Goal: Task Accomplishment & Management: Complete application form

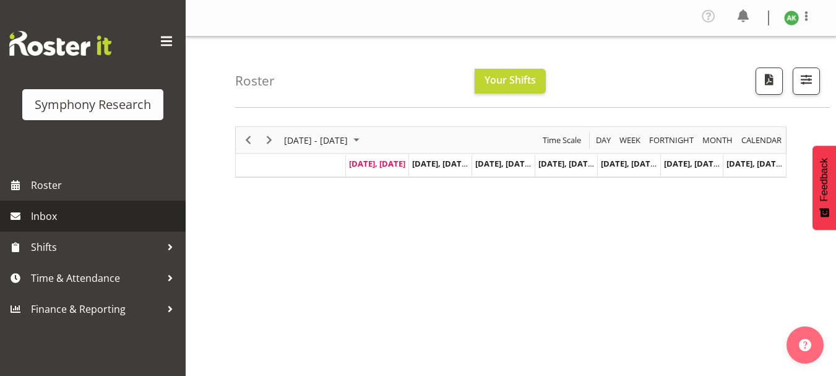
click at [50, 222] on span "Inbox" at bounding box center [105, 216] width 149 height 19
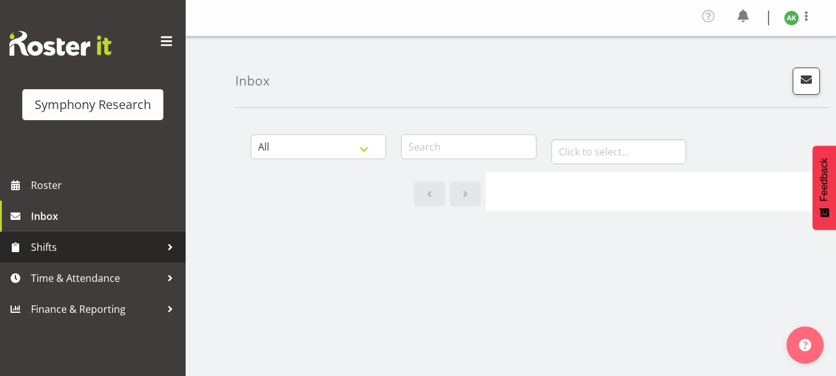
click at [46, 246] on span "Shifts" at bounding box center [96, 247] width 130 height 19
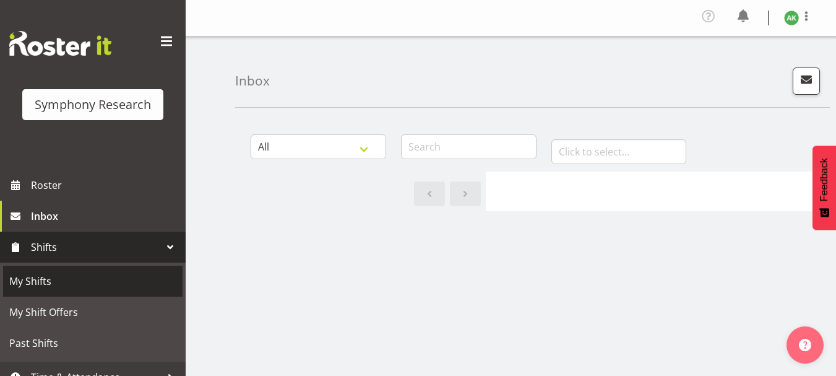
click at [40, 278] on span "My Shifts" at bounding box center [92, 281] width 167 height 19
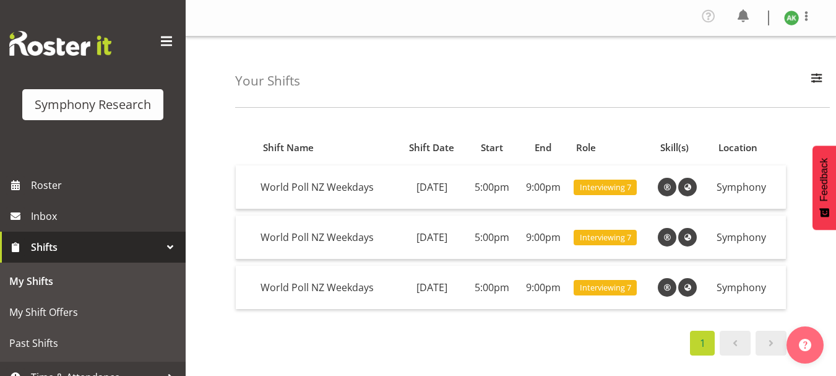
scroll to position [48, 0]
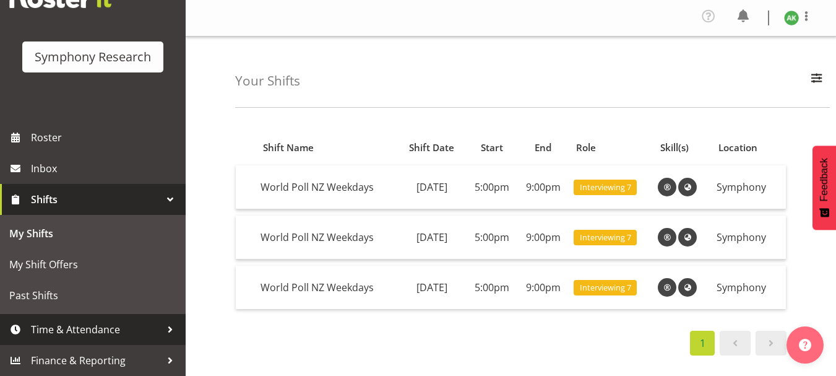
click at [105, 327] on span "Time & Attendance" at bounding box center [96, 329] width 130 height 19
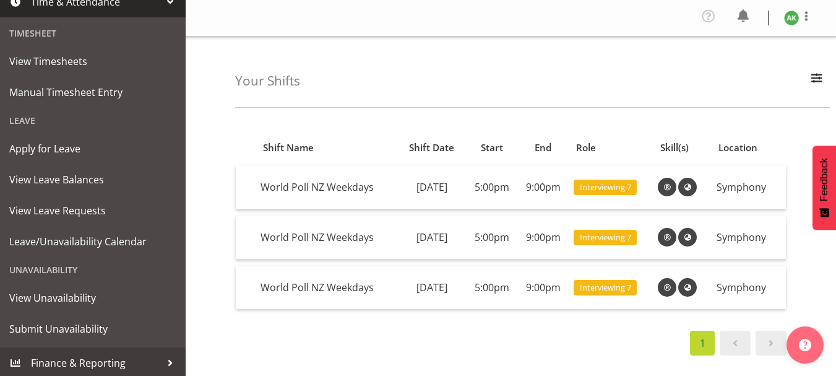
scroll to position [275, 0]
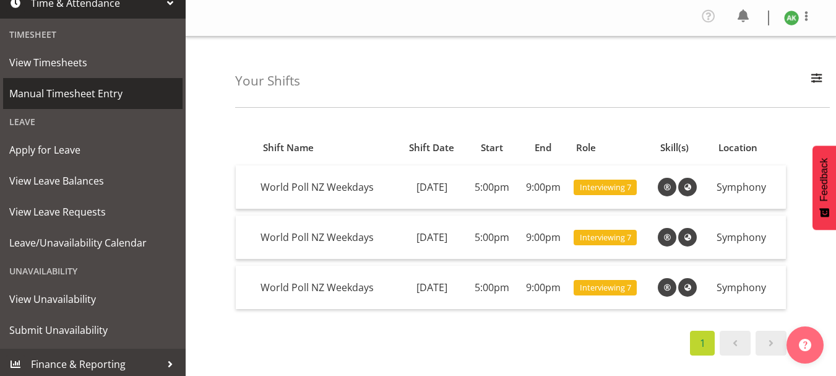
click at [80, 95] on span "Manual Timesheet Entry" at bounding box center [92, 93] width 167 height 19
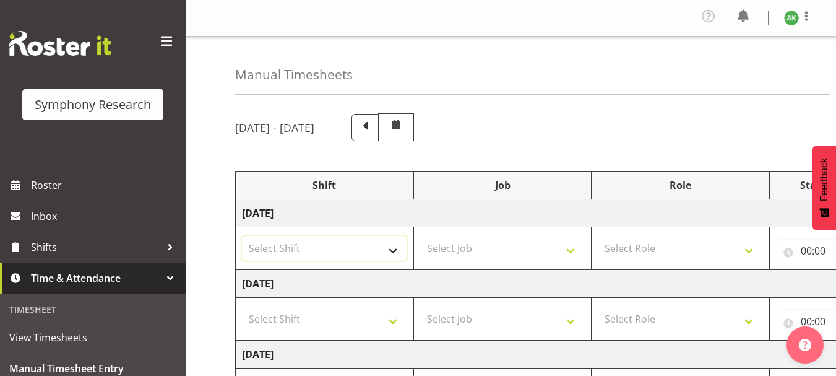
click at [397, 251] on select "Select Shift !!Weekend Residential (Roster IT Shift Label) *Business 9/10am ~ 4…" at bounding box center [324, 248] width 165 height 25
select select "48116"
click at [242, 236] on select "Select Shift !!Weekend Residential (Roster IT Shift Label) *Business 9/10am ~ 4…" at bounding box center [324, 248] width 165 height 25
click at [540, 251] on select "Select Job 550060 IF Admin 553492 World Poll Aus Wave 2 Main 2025 553493 World …" at bounding box center [502, 248] width 165 height 25
select select "10527"
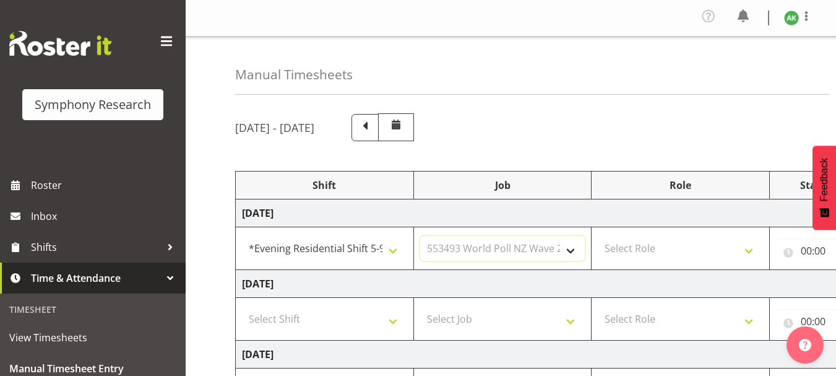
click at [420, 236] on select "Select Job 550060 IF Admin 553492 World Poll Aus Wave 2 Main 2025 553493 World …" at bounding box center [502, 248] width 165 height 25
click at [746, 251] on select "Select Role Briefing Interviewing" at bounding box center [680, 248] width 165 height 25
select select "47"
click at [598, 236] on select "Select Role Briefing Interviewing" at bounding box center [680, 248] width 165 height 25
click at [658, 124] on div "September 8th - September 14th 2025" at bounding box center [510, 127] width 551 height 28
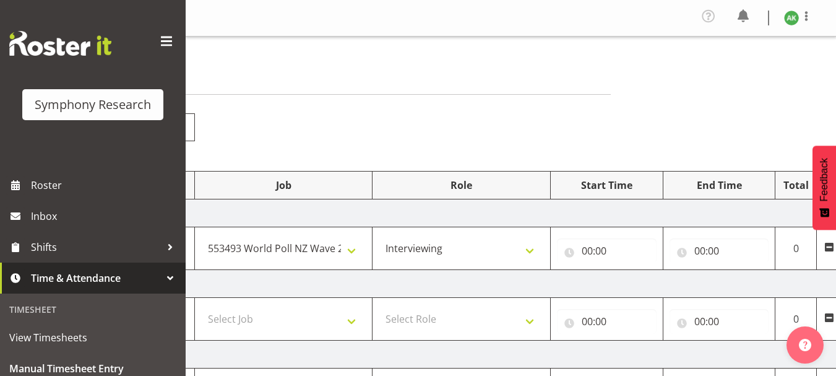
scroll to position [0, 56]
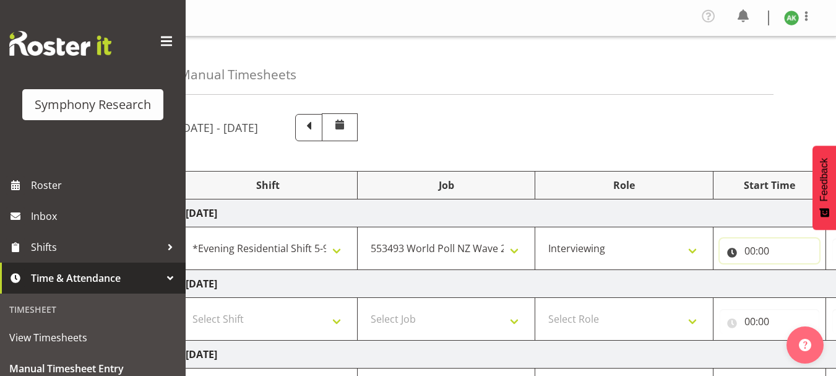
click at [753, 248] on input "00:00" at bounding box center [770, 250] width 100 height 25
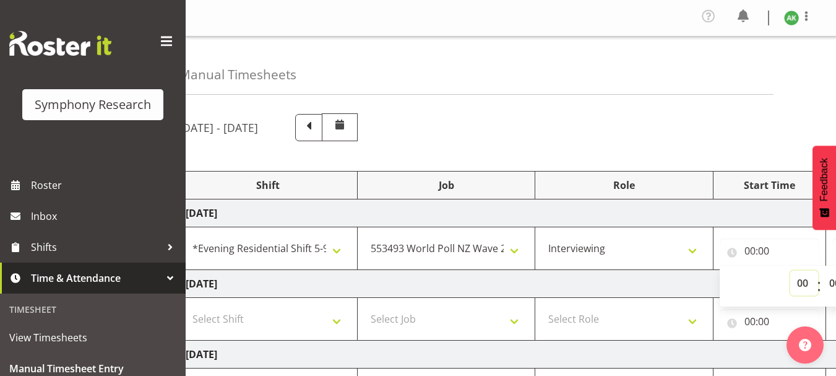
click at [800, 280] on select "00 01 02 03 04 05 06 07 08 09 10 11 12 13 14 15 16 17 18 19 20 21 22 23" at bounding box center [804, 282] width 28 height 25
select select "17"
click at [790, 270] on select "00 01 02 03 04 05 06 07 08 09 10 11 12 13 14 15 16 17 18 19 20 21 22 23" at bounding box center [804, 282] width 28 height 25
type input "17:00"
click at [835, 283] on select "00 01 02 03 04 05 06 07 08 09 10 11 12 13 14 15 16 17 18 19 20 21 22 23 24 25 2…" at bounding box center [836, 282] width 28 height 25
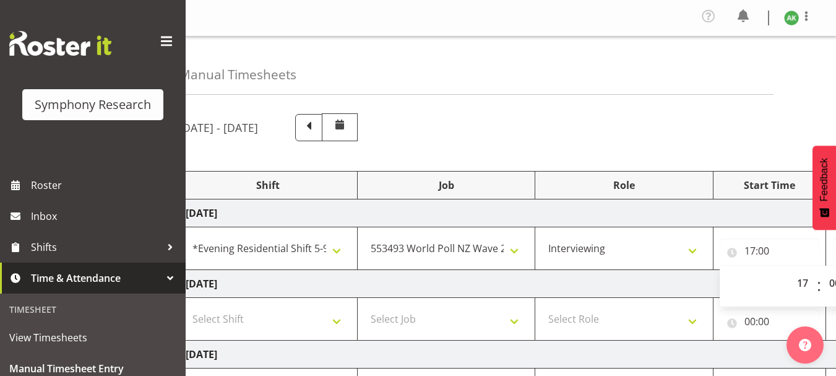
click at [582, 87] on div "Manual Timesheets" at bounding box center [476, 66] width 595 height 58
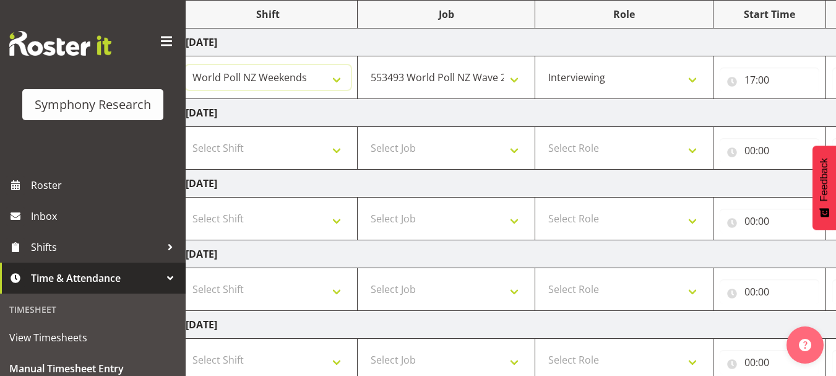
select select "81335"
click at [337, 78] on select "!!Weekend Residential (Roster IT Shift Label) *Business 9/10am ~ 4:30pm *Busine…" at bounding box center [268, 77] width 165 height 25
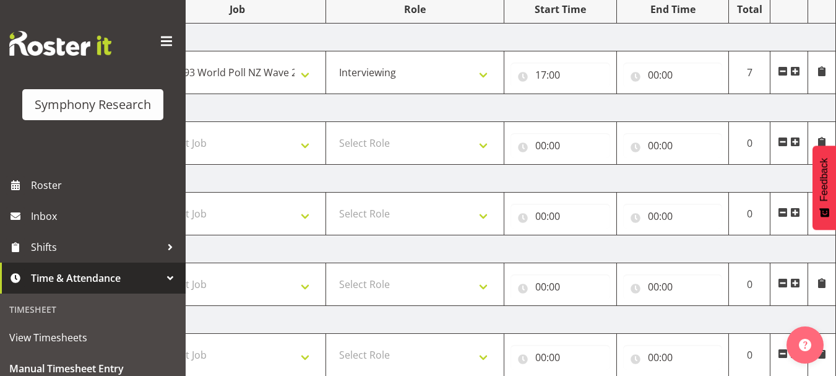
scroll to position [165, 0]
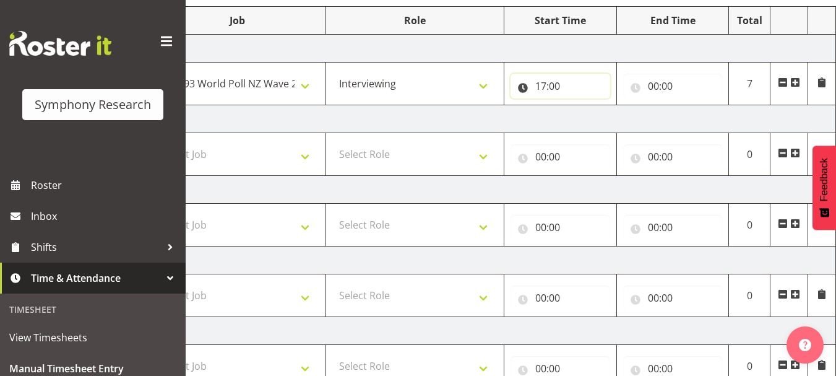
click at [558, 84] on input "17:00" at bounding box center [561, 86] width 100 height 25
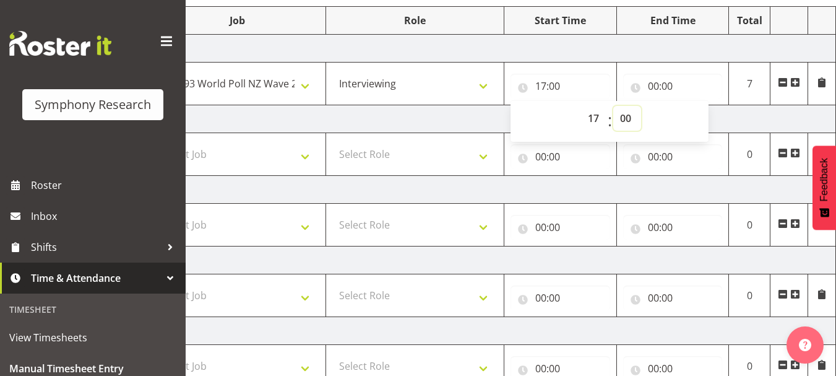
click at [626, 117] on select "00 01 02 03 04 05 06 07 08 09 10 11 12 13 14 15 16 17 18 19 20 21 22 23 24 25 2…" at bounding box center [627, 118] width 28 height 25
select select "30"
click at [613, 106] on select "00 01 02 03 04 05 06 07 08 09 10 11 12 13 14 15 16 17 18 19 20 21 22 23 24 25 2…" at bounding box center [627, 118] width 28 height 25
type input "17:30"
click at [653, 87] on input "00:00" at bounding box center [673, 86] width 100 height 25
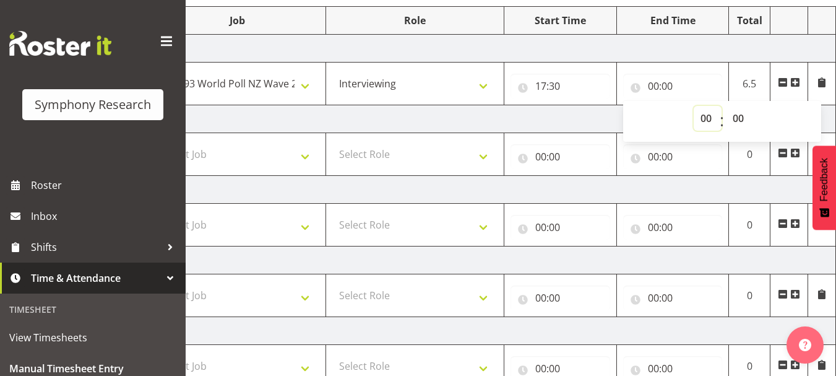
click at [705, 123] on select "00 01 02 03 04 05 06 07 08 09 10 11 12 13 14 15 16 17 18 19 20 21 22 23" at bounding box center [708, 118] width 28 height 25
select select "21"
click at [694, 106] on select "00 01 02 03 04 05 06 07 08 09 10 11 12 13 14 15 16 17 18 19 20 21 22 23" at bounding box center [708, 118] width 28 height 25
type input "21:00"
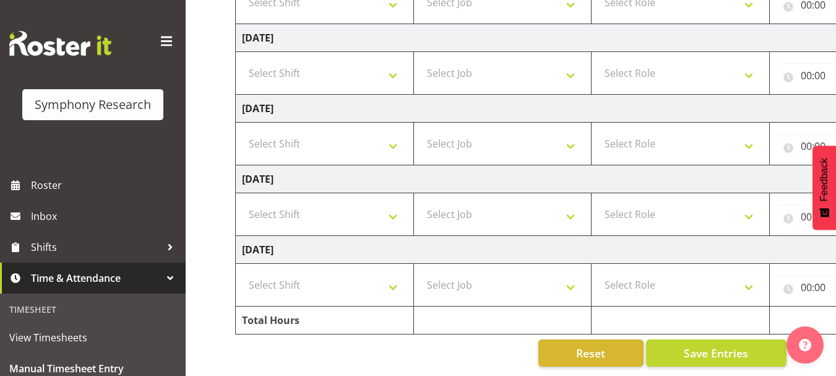
scroll to position [335, 0]
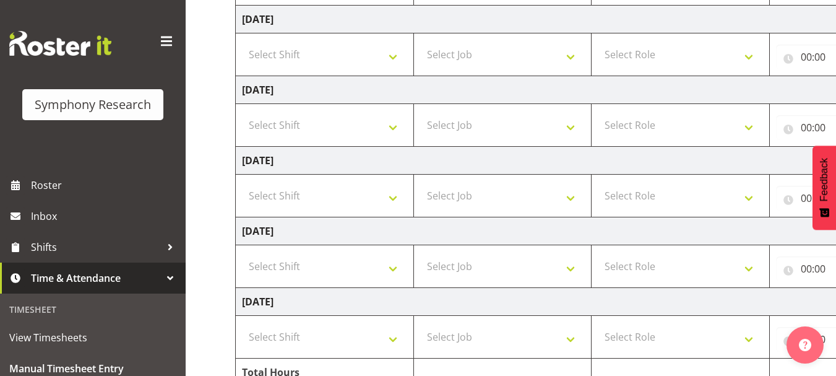
click at [213, 254] on div "Manual Timesheets September 8th - September 14th 2025 Shift Job Role Start Time…" at bounding box center [511, 65] width 650 height 726
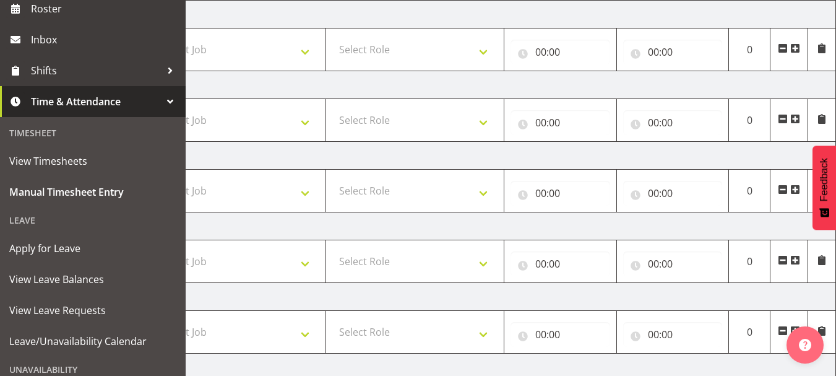
scroll to position [396, 0]
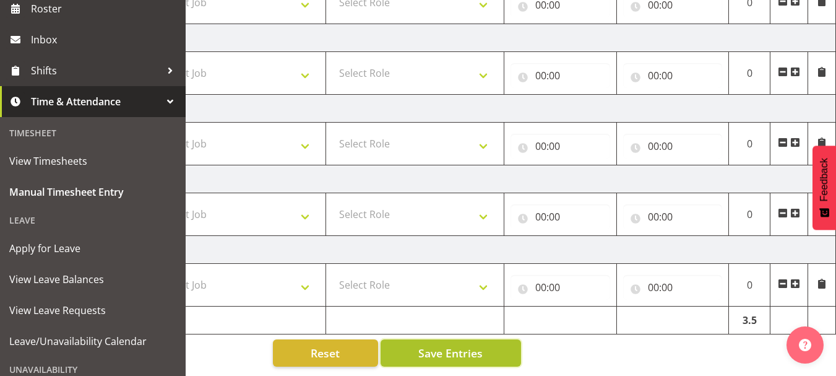
click at [480, 345] on span "Save Entries" at bounding box center [450, 353] width 64 height 16
click at [442, 345] on span "Save Entries" at bounding box center [450, 353] width 64 height 16
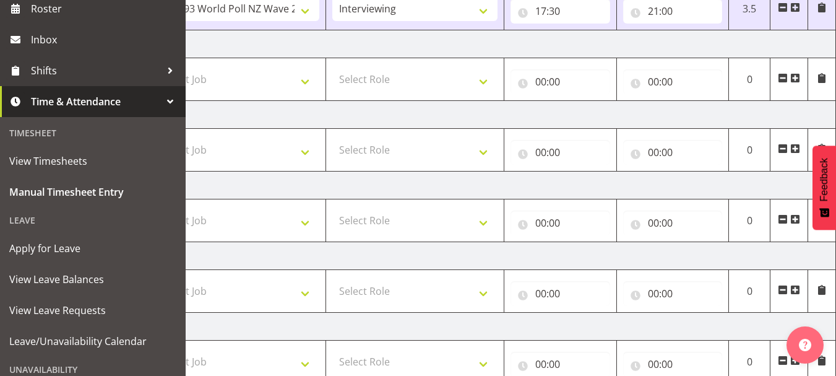
scroll to position [265, 0]
